Goal: Task Accomplishment & Management: Manage account settings

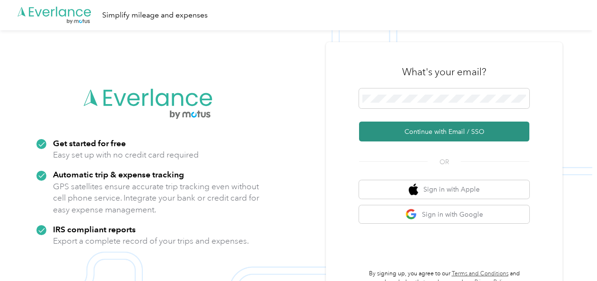
click at [389, 132] on button "Continue with Email / SSO" at bounding box center [444, 132] width 170 height 20
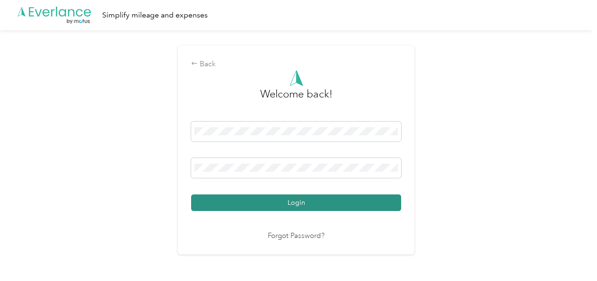
click at [303, 201] on button "Login" at bounding box center [296, 203] width 210 height 17
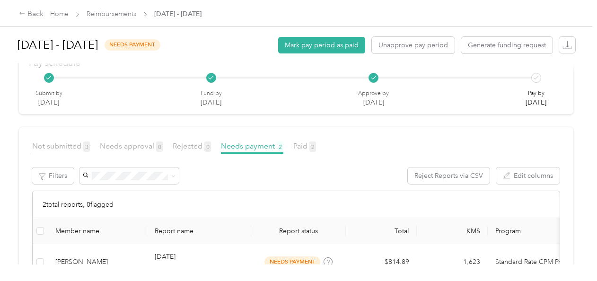
scroll to position [114, 0]
click at [37, 14] on div "Back" at bounding box center [31, 14] width 25 height 11
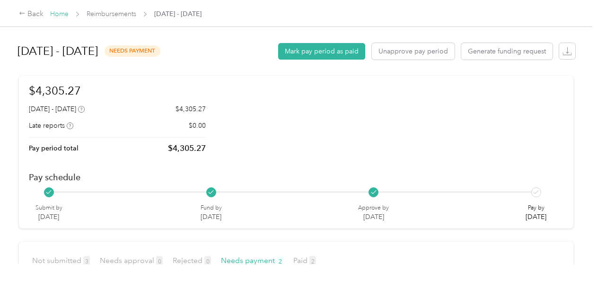
click at [57, 13] on link "Home" at bounding box center [59, 14] width 18 height 8
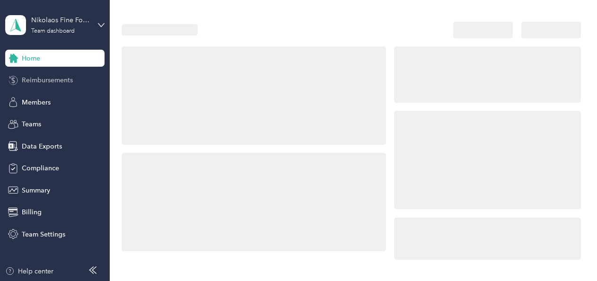
click at [56, 79] on span "Reimbursements" at bounding box center [47, 80] width 51 height 10
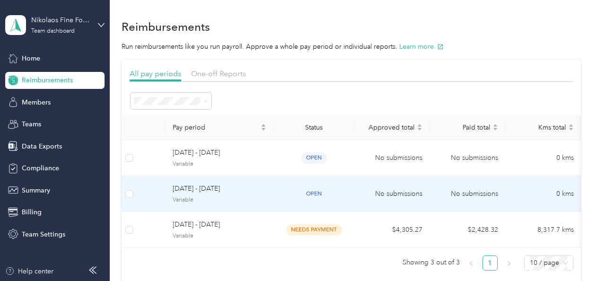
click at [197, 195] on div "[DATE] - [DATE] Variable" at bounding box center [220, 194] width 94 height 20
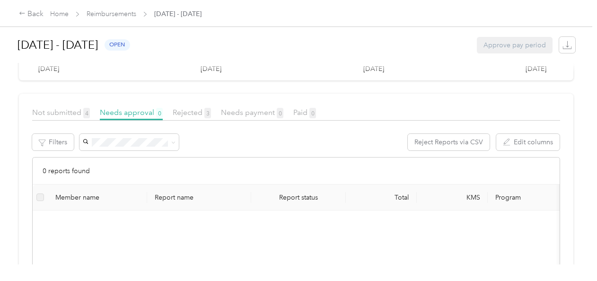
scroll to position [147, 0]
click at [66, 116] on span "Not submitted 4" at bounding box center [61, 113] width 58 height 9
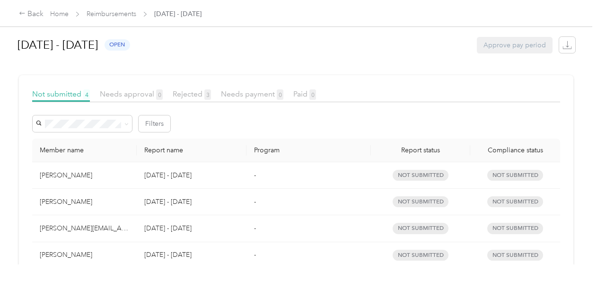
scroll to position [145, 0]
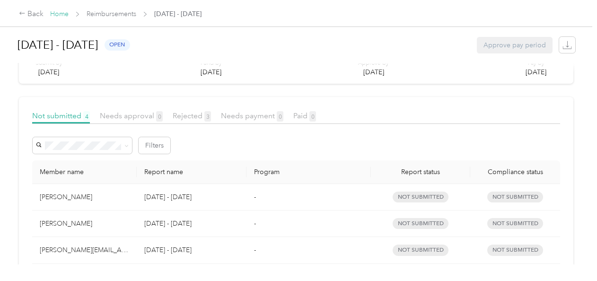
click at [56, 14] on link "Home" at bounding box center [59, 14] width 18 height 8
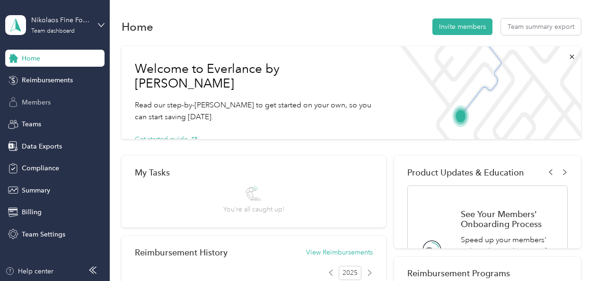
click at [38, 105] on span "Members" at bounding box center [36, 103] width 29 height 10
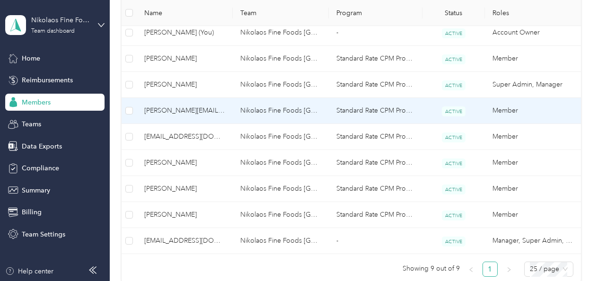
scroll to position [260, 0]
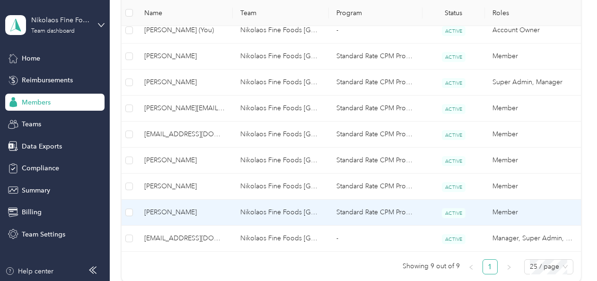
click at [155, 207] on span "[PERSON_NAME]" at bounding box center [184, 212] width 81 height 10
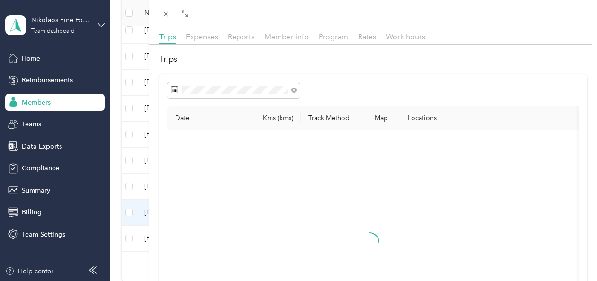
scroll to position [29, 0]
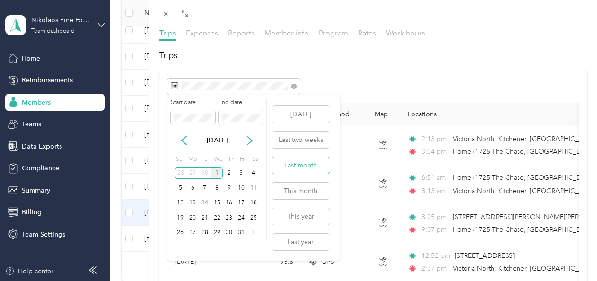
click at [288, 167] on button "Last month" at bounding box center [301, 165] width 58 height 17
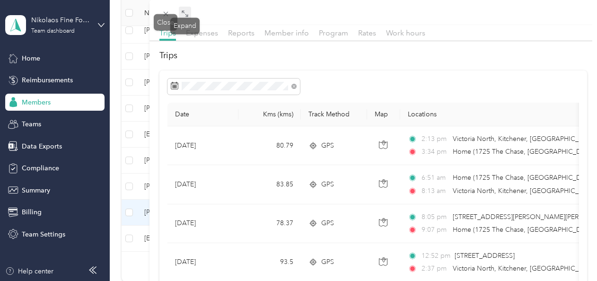
click at [184, 10] on icon at bounding box center [185, 14] width 8 height 8
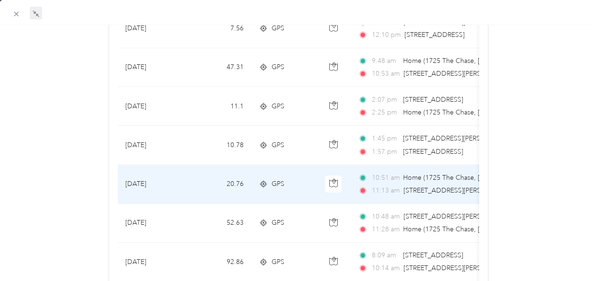
scroll to position [927, 0]
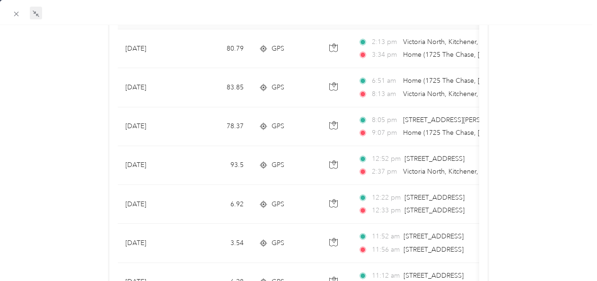
scroll to position [0, 0]
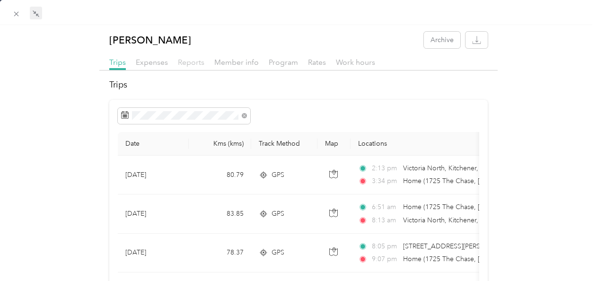
click at [186, 64] on span "Reports" at bounding box center [191, 62] width 27 height 9
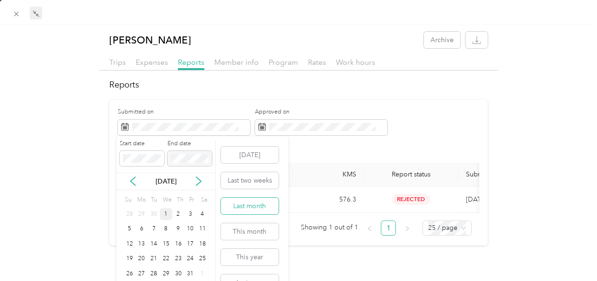
click at [233, 205] on button "Last month" at bounding box center [250, 206] width 58 height 17
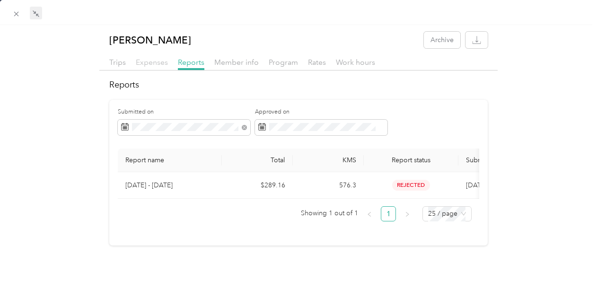
click at [151, 63] on span "Expenses" at bounding box center [152, 62] width 32 height 9
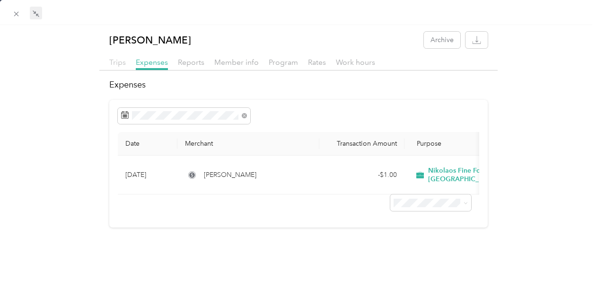
click at [123, 63] on span "Trips" at bounding box center [117, 62] width 17 height 9
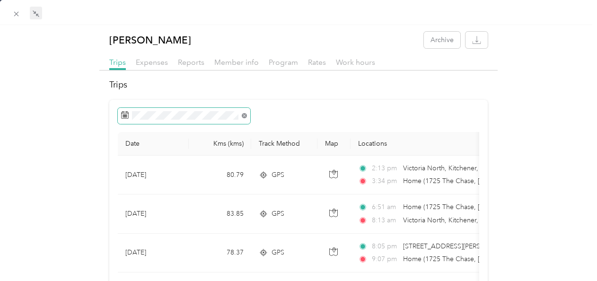
click at [244, 115] on icon at bounding box center [244, 116] width 3 height 3
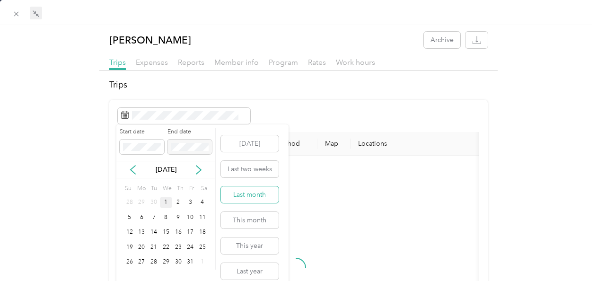
click at [242, 193] on button "Last month" at bounding box center [250, 194] width 58 height 17
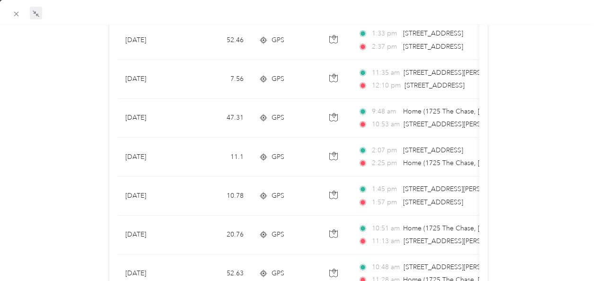
scroll to position [927, 0]
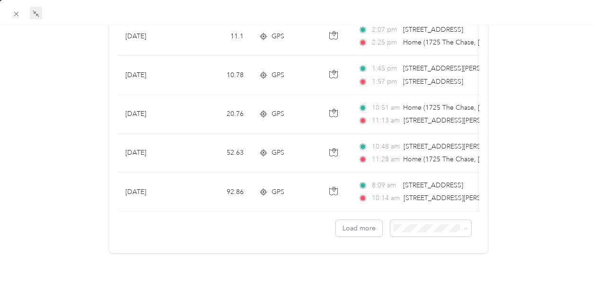
click at [395, 252] on span "50 per load" at bounding box center [408, 255] width 35 height 8
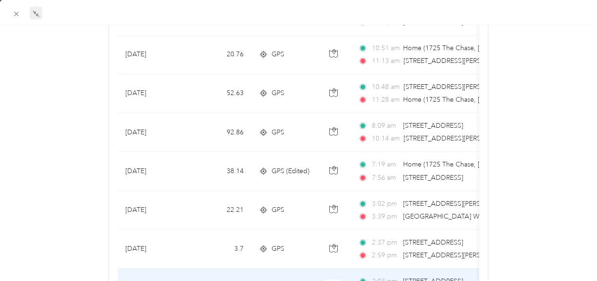
scroll to position [975, 0]
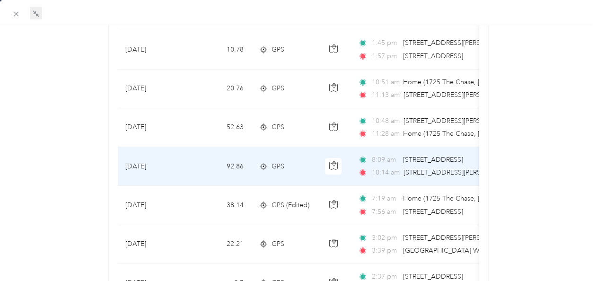
click at [253, 169] on td "GPS" at bounding box center [284, 166] width 66 height 39
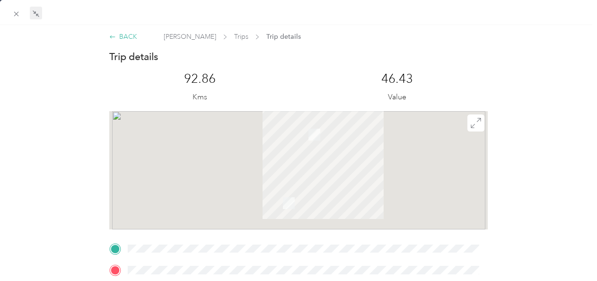
click at [121, 36] on div "BACK" at bounding box center [123, 37] width 28 height 10
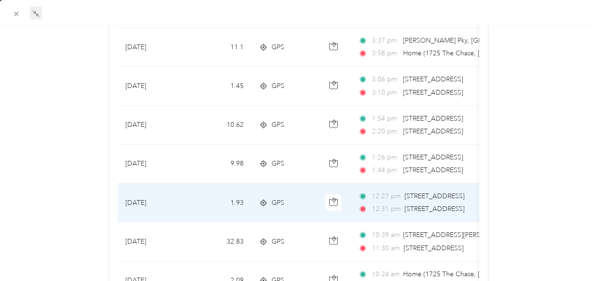
scroll to position [439, 0]
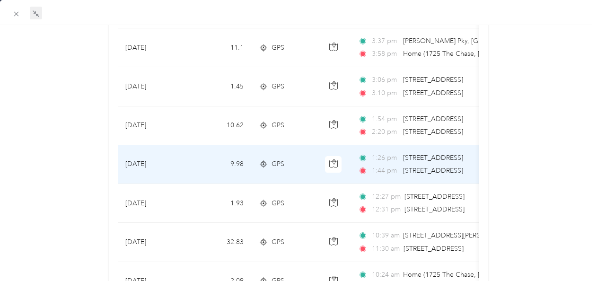
click at [254, 167] on td "GPS" at bounding box center [284, 164] width 66 height 39
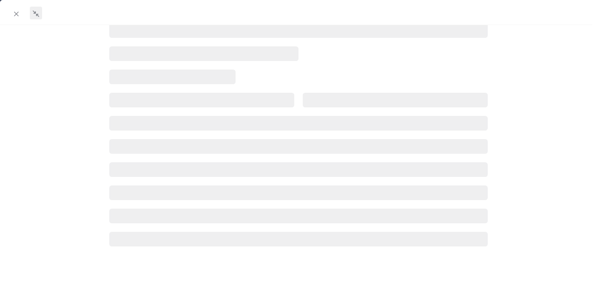
scroll to position [255, 0]
click at [213, 222] on div at bounding box center [298, 29] width 398 height 435
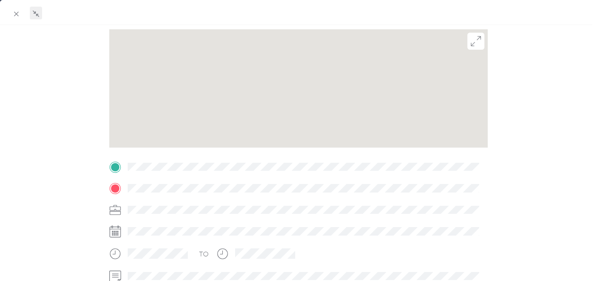
scroll to position [0, 0]
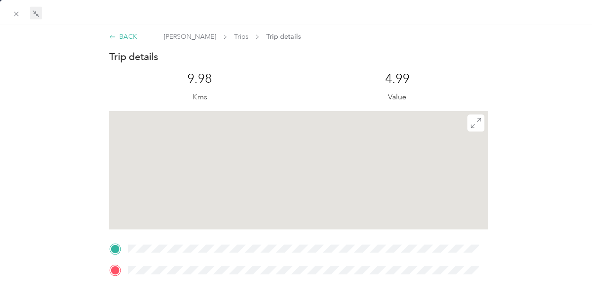
click at [123, 35] on div "BACK" at bounding box center [123, 37] width 28 height 10
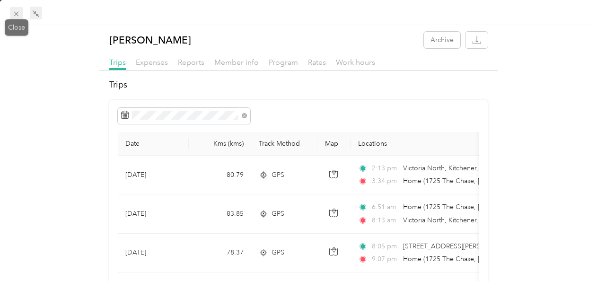
click at [17, 13] on icon at bounding box center [16, 14] width 8 height 8
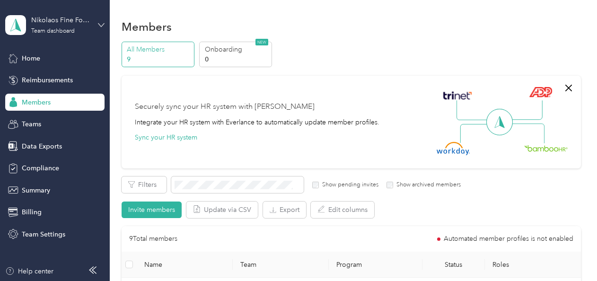
click at [103, 22] on icon at bounding box center [101, 25] width 7 height 7
click at [61, 125] on div "Log out" at bounding box center [132, 121] width 240 height 17
